Goal: Task Accomplishment & Management: Manage account settings

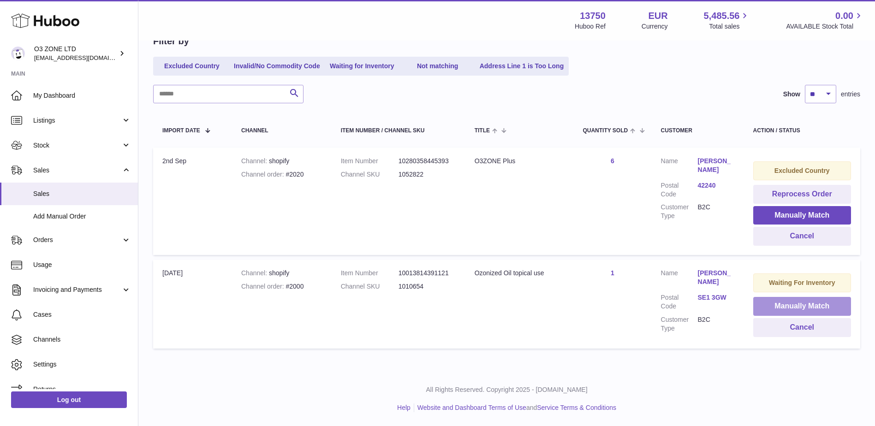
click at [790, 308] on button "Manually Match" at bounding box center [802, 306] width 98 height 19
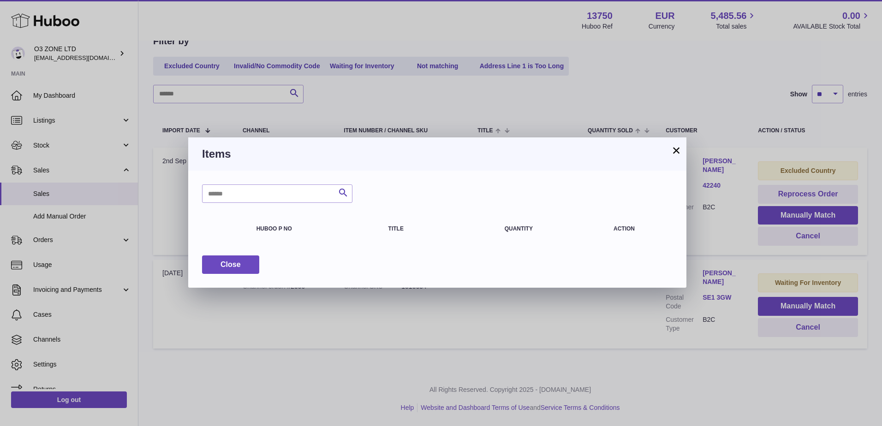
click at [673, 151] on button "×" at bounding box center [676, 150] width 11 height 11
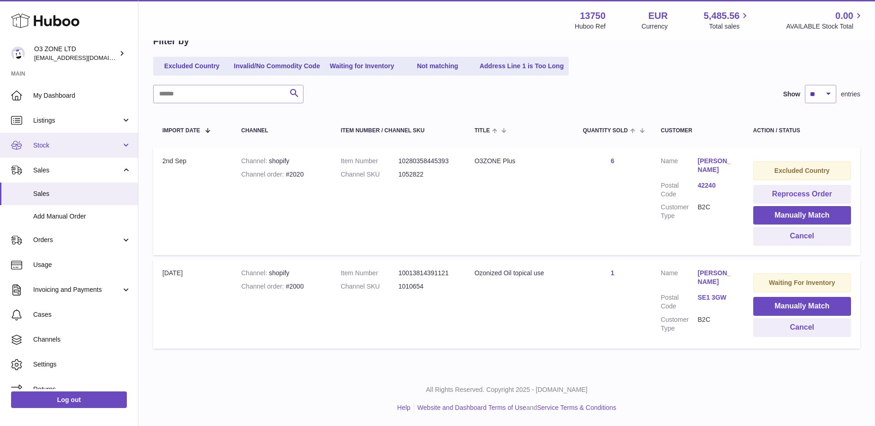
click at [48, 149] on span "Stock" at bounding box center [77, 145] width 88 height 9
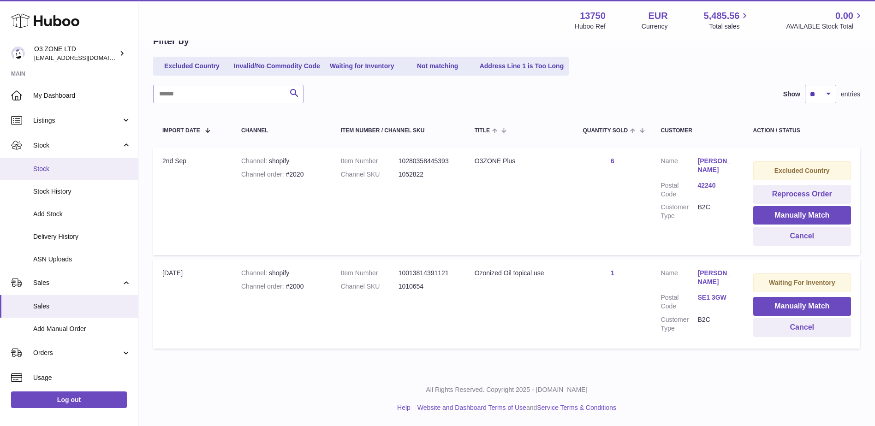
click at [48, 170] on span "Stock" at bounding box center [82, 169] width 98 height 9
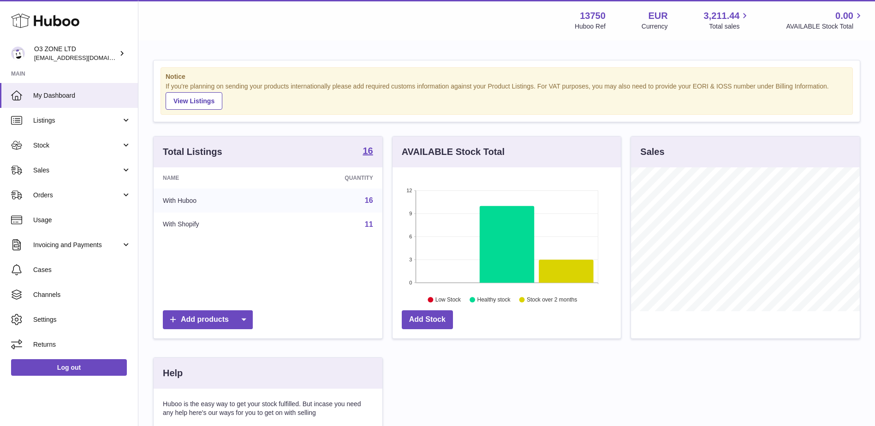
scroll to position [144, 228]
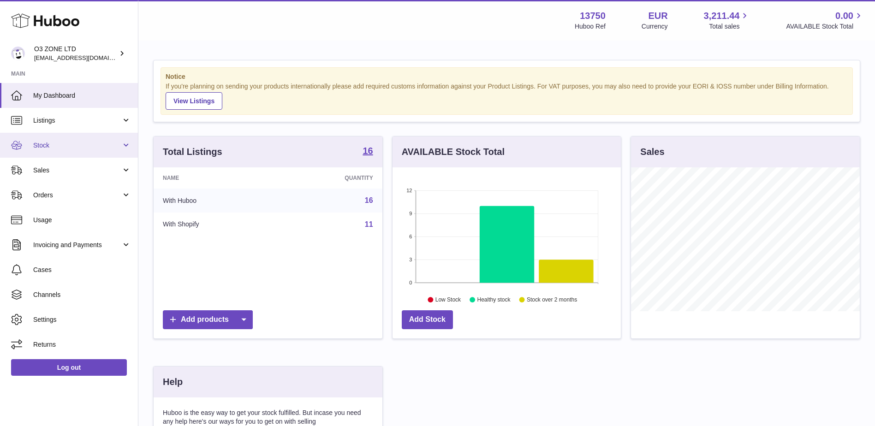
click at [47, 146] on span "Stock" at bounding box center [77, 145] width 88 height 9
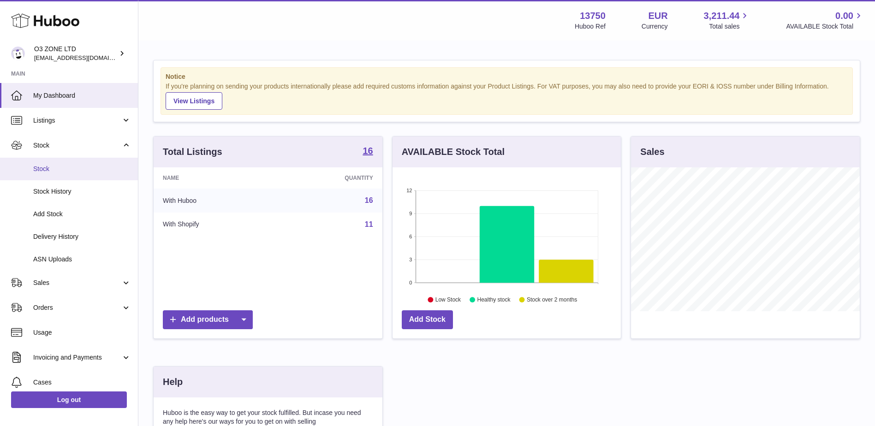
click at [35, 170] on span "Stock" at bounding box center [82, 169] width 98 height 9
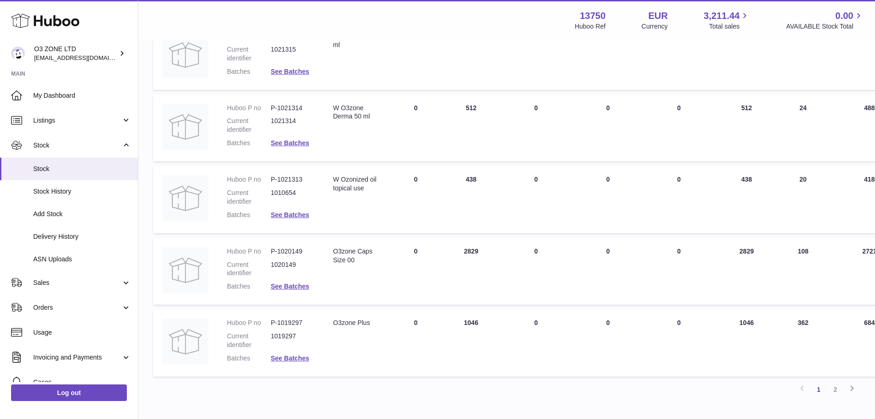
scroll to position [579, 0]
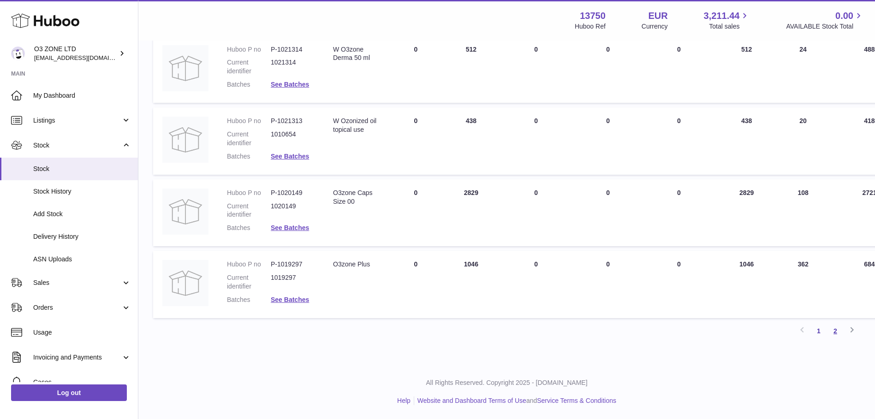
click at [837, 329] on link "2" at bounding box center [835, 331] width 17 height 17
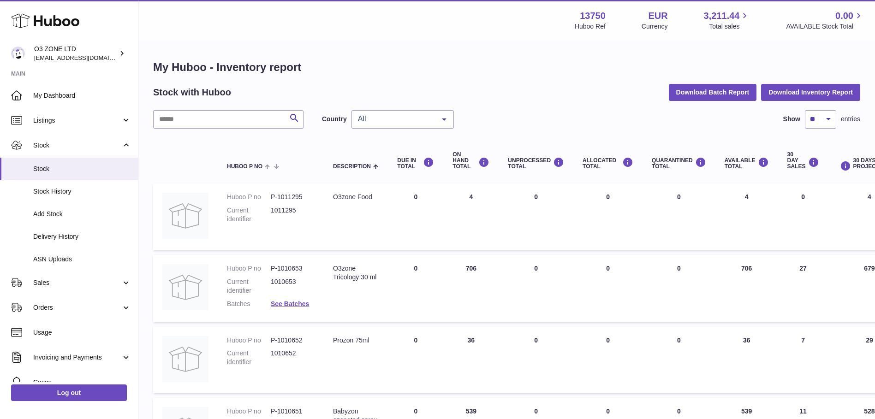
click at [387, 121] on span "All" at bounding box center [395, 118] width 79 height 9
click at [375, 159] on span "GB" at bounding box center [402, 156] width 101 height 18
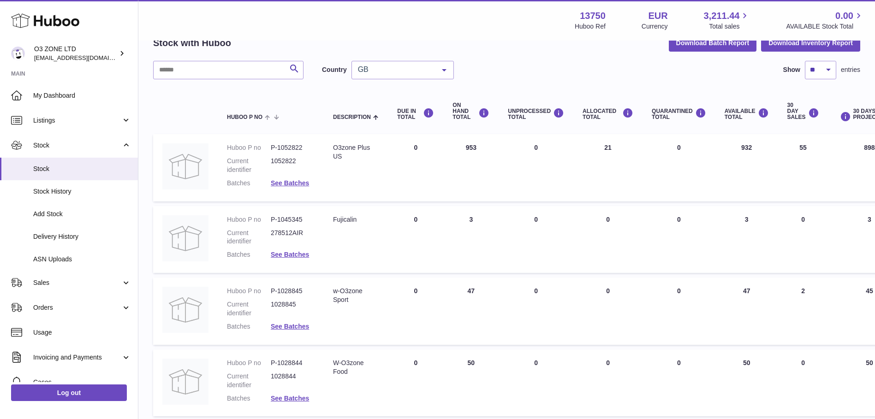
scroll to position [46, 0]
